Goal: Information Seeking & Learning: Find specific fact

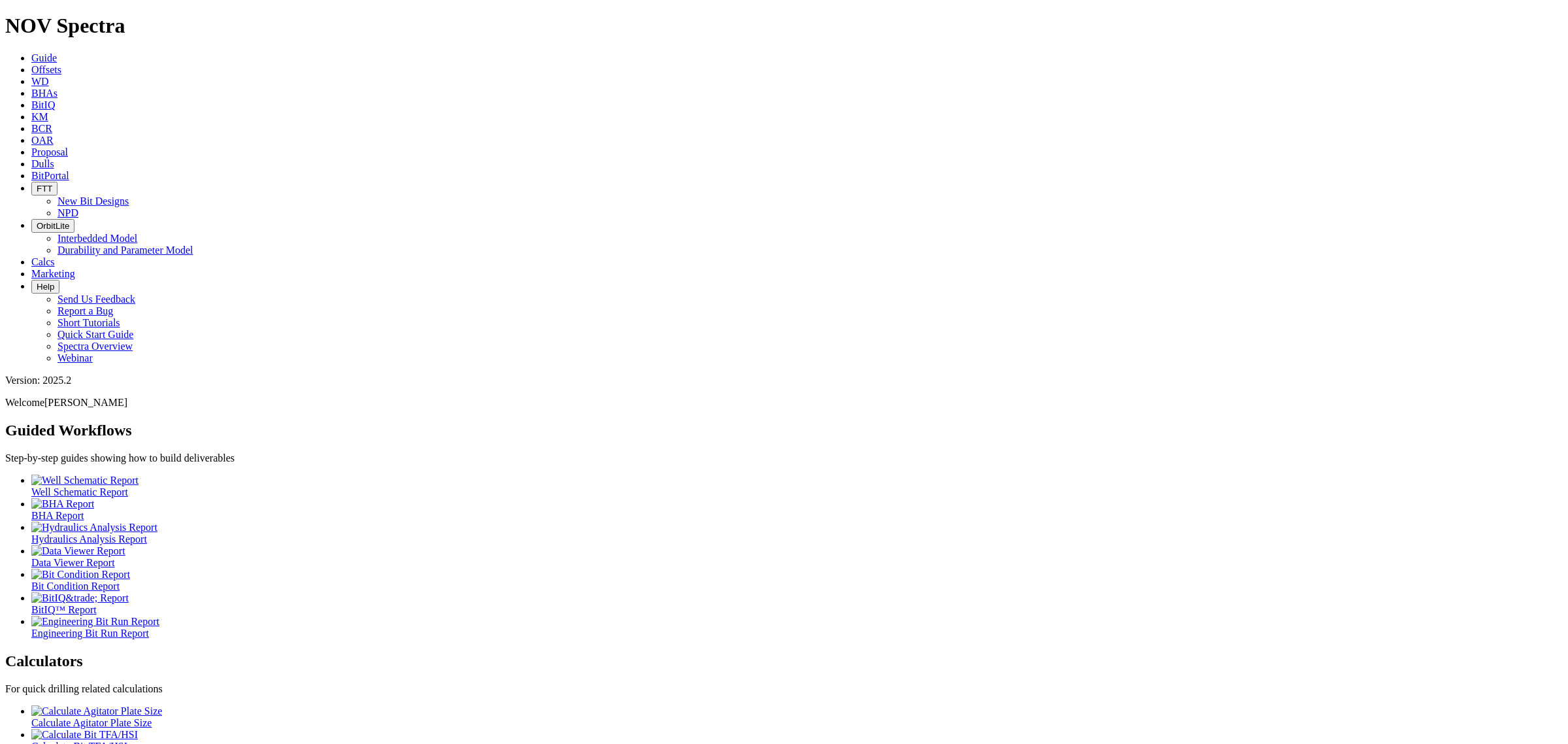
click at [31, 64] on icon at bounding box center [31, 70] width 0 height 11
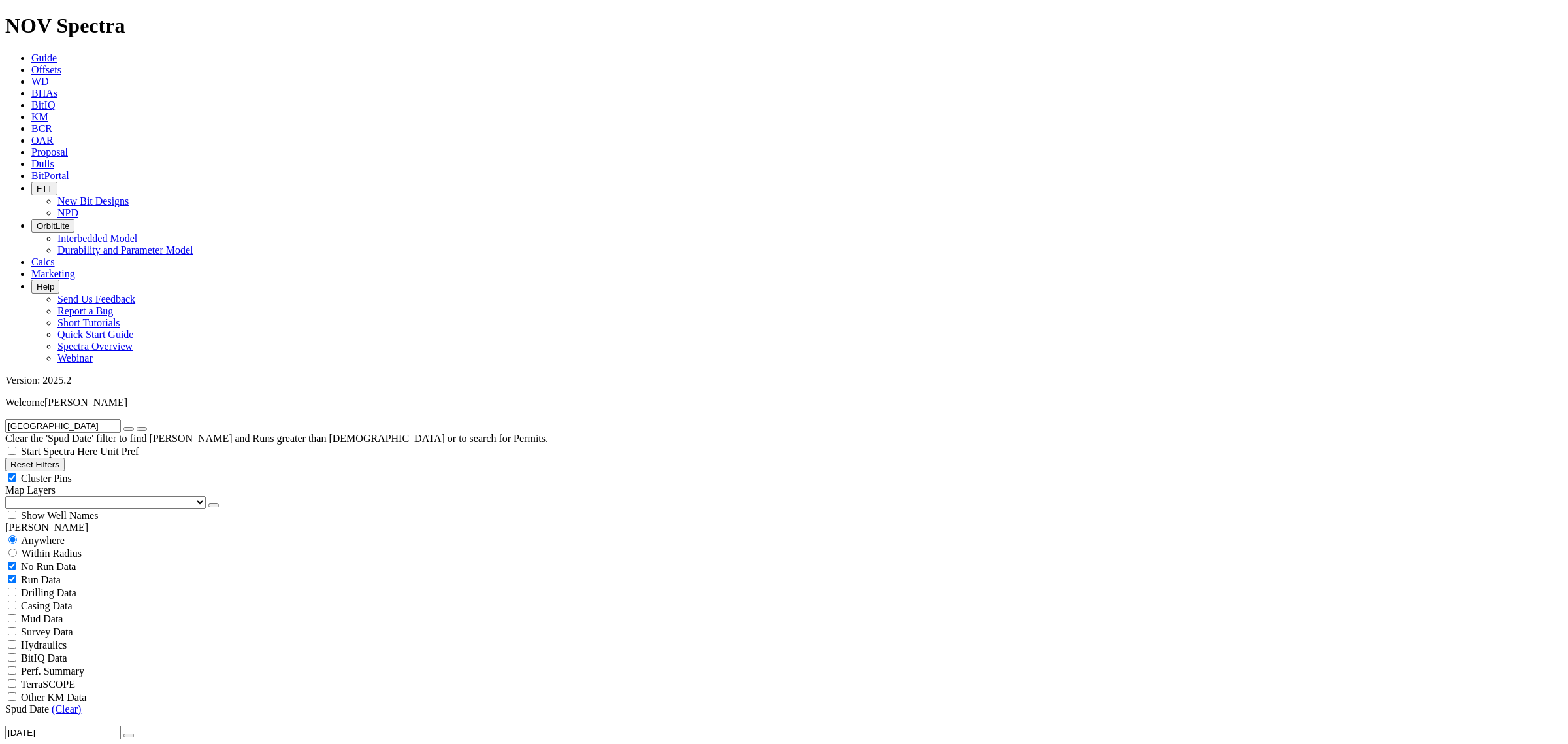
drag, startPoint x: 83, startPoint y: 50, endPoint x: -55, endPoint y: 38, distance: 138.5
type input "J-15"
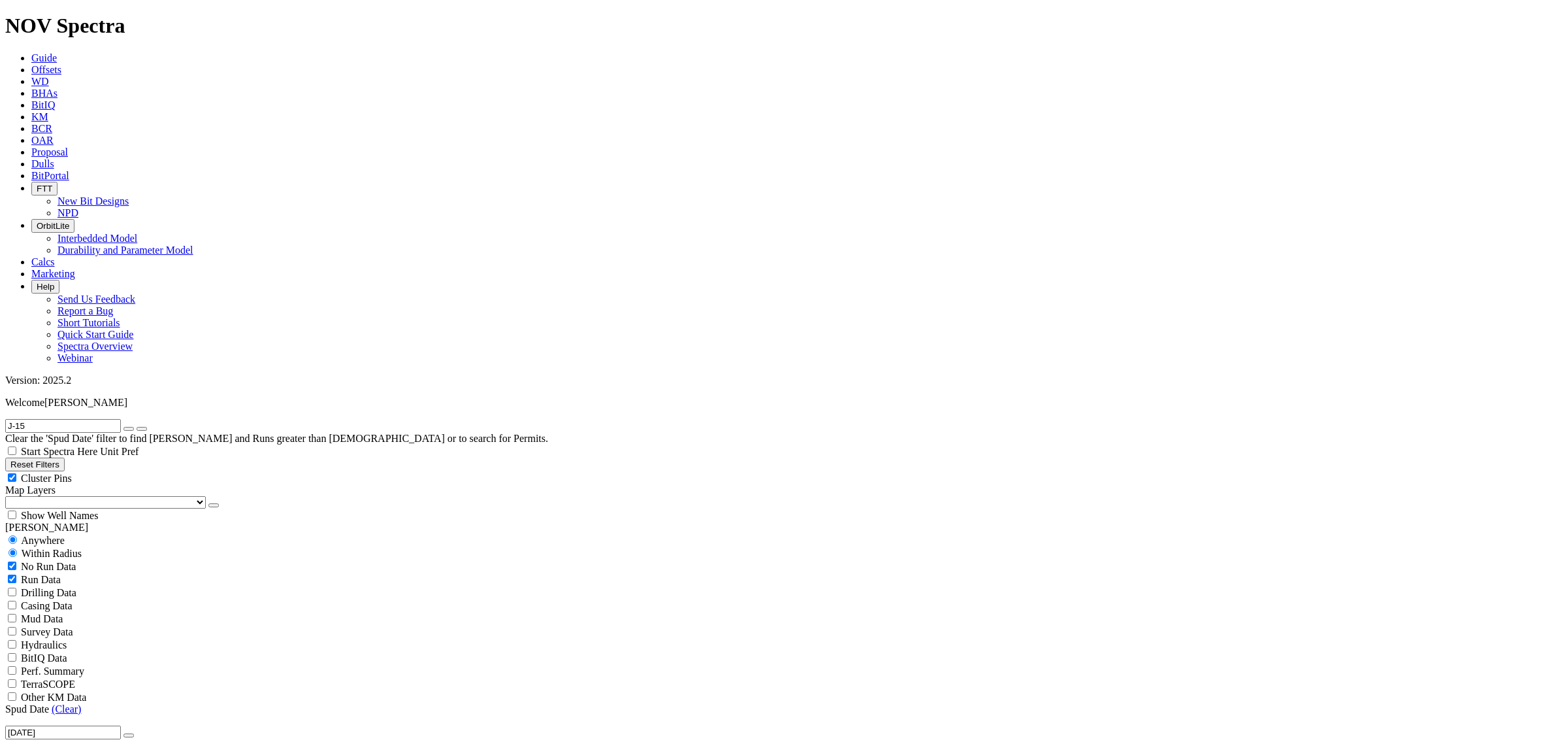
radio input "false"
radio input "true"
